Goal: Task Accomplishment & Management: Use online tool/utility

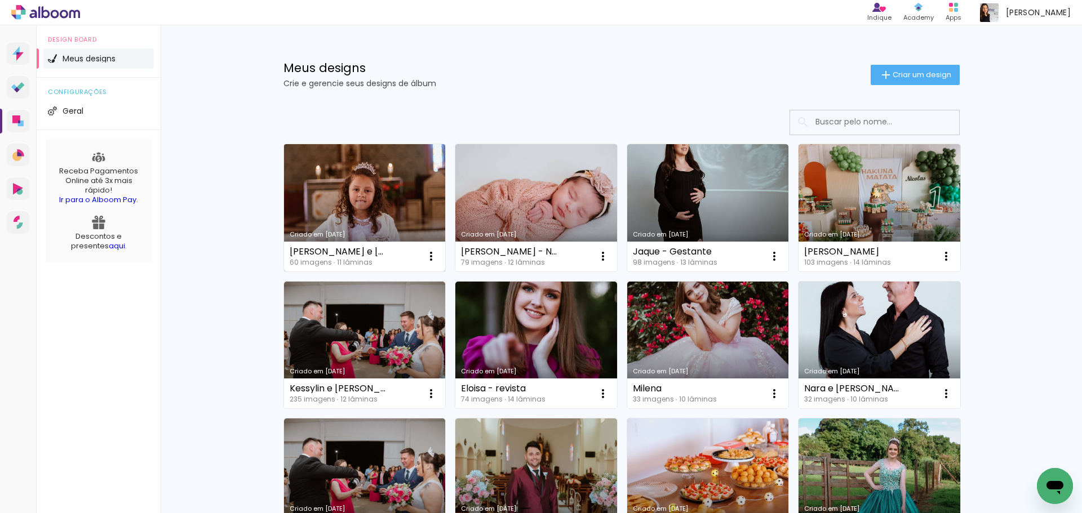
click at [376, 214] on link "Criado em [DATE]" at bounding box center [365, 207] width 162 height 127
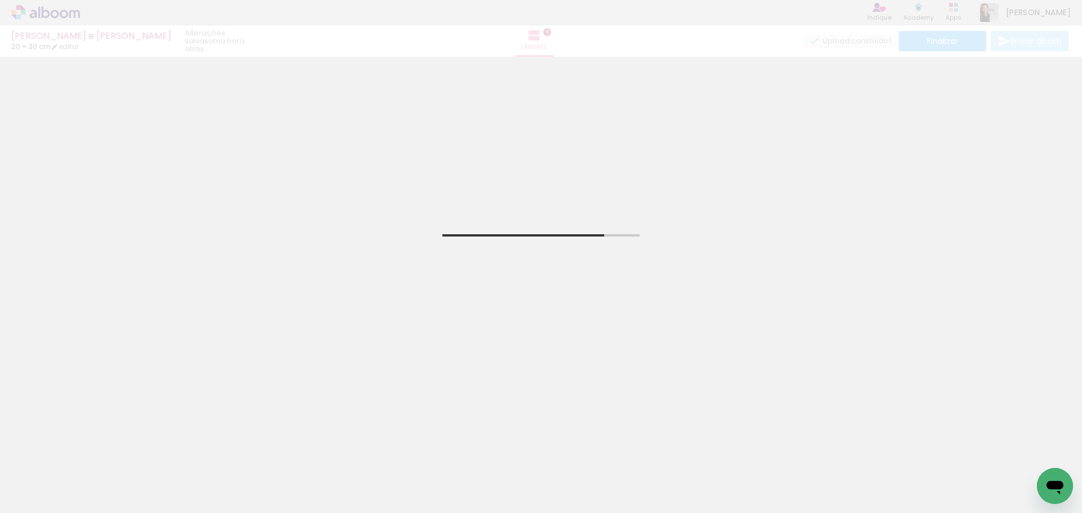
scroll to position [0, 2758]
